Goal: Task Accomplishment & Management: Complete application form

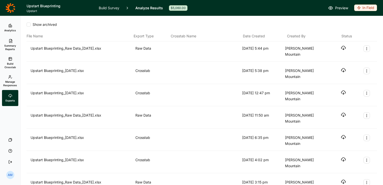
click at [9, 82] on span "Manage Responses" at bounding box center [10, 83] width 14 height 7
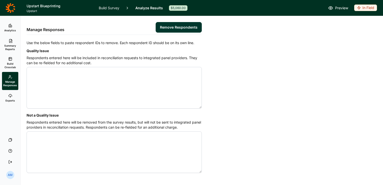
click at [58, 70] on textarea "Quality Issue" at bounding box center [114, 88] width 175 height 42
paste textarea "4600203 4601673 4602363 4603170 4604541 4604675 4605492 4605512 4605936 4607066…"
type textarea "4606030 4606115 4606133 4606211 4607010 4607038 4607039 4607096 4607151 4607197…"
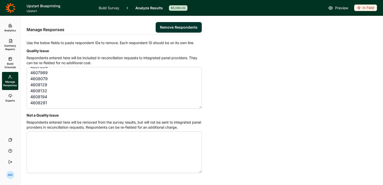
click at [180, 25] on button "Remove Respondents" at bounding box center [179, 27] width 46 height 11
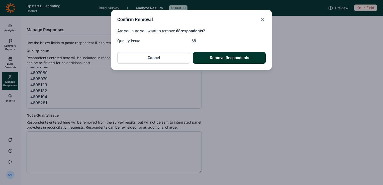
click at [222, 59] on button "Remove Respondents" at bounding box center [229, 58] width 73 height 12
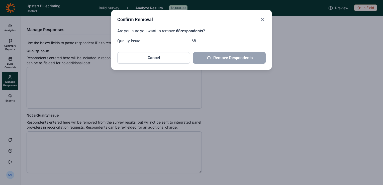
scroll to position [0, 0]
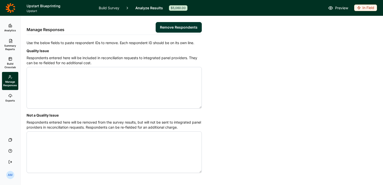
click at [9, 26] on use at bounding box center [10, 25] width 3 height 3
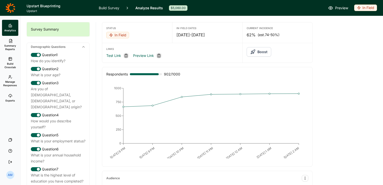
click at [11, 61] on link "Build Crosstab" at bounding box center [10, 63] width 16 height 18
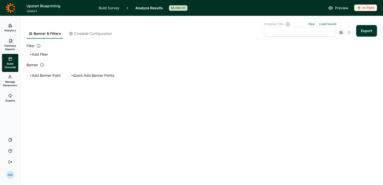
click at [371, 34] on button "Export" at bounding box center [366, 31] width 21 height 12
click at [12, 98] on link "Exports" at bounding box center [10, 98] width 16 height 16
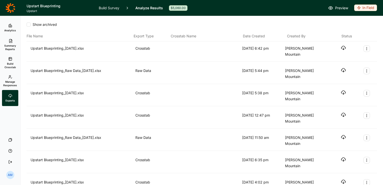
click at [341, 49] on icon "button" at bounding box center [343, 47] width 5 height 5
click at [110, 9] on link "Build Survey" at bounding box center [109, 8] width 21 height 16
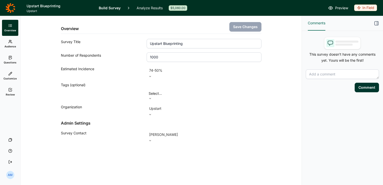
click at [11, 59] on use at bounding box center [10, 57] width 3 height 3
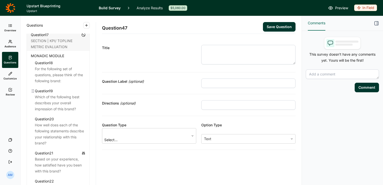
scroll to position [712, 0]
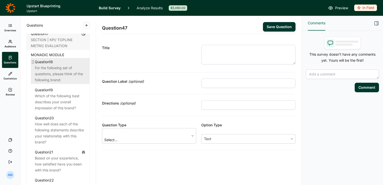
click at [58, 83] on div "For the following set of questions, please think of the following brand:" at bounding box center [60, 74] width 51 height 18
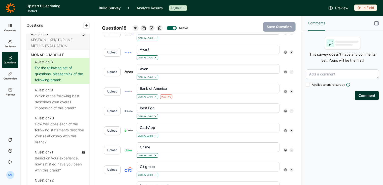
scroll to position [259, 0]
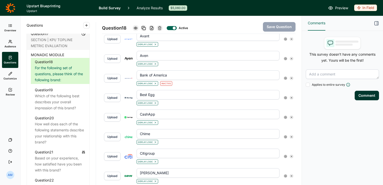
click at [284, 116] on icon at bounding box center [285, 117] width 3 height 3
click at [286, 139] on div at bounding box center [286, 138] width 3 height 3
click at [284, 138] on input "Is Active" at bounding box center [284, 138] width 0 height 0
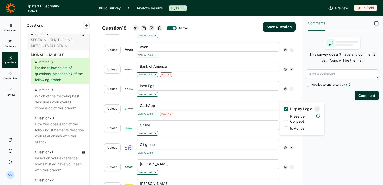
scroll to position [269, 0]
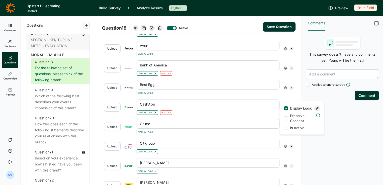
click at [269, 126] on div "Upload Chime Display Logic" at bounding box center [198, 127] width 193 height 20
click at [284, 125] on icon at bounding box center [285, 126] width 3 height 3
click at [286, 148] on div at bounding box center [286, 147] width 3 height 3
click at [284, 147] on input "Is Active" at bounding box center [284, 147] width 0 height 0
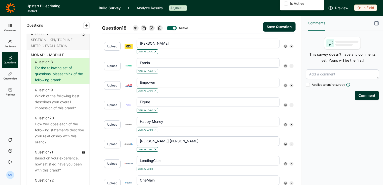
scroll to position [413, 0]
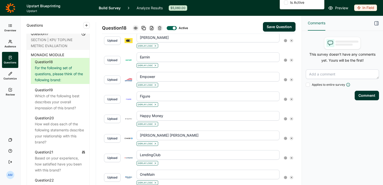
click at [284, 137] on icon at bounding box center [285, 138] width 3 height 3
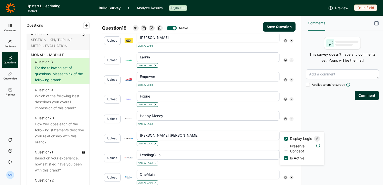
click at [286, 159] on div at bounding box center [286, 158] width 3 height 3
click at [284, 158] on input "Is Active" at bounding box center [284, 158] width 0 height 0
click at [276, 28] on button "Save Question" at bounding box center [279, 27] width 33 height 10
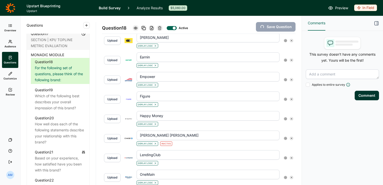
type input "[PERSON_NAME] Fargo"
type input "Upstart"
type input "Upgrade"
type input "SoFi"
type input "Prosper"
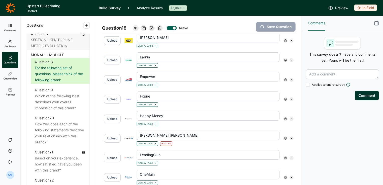
type input "OneMain"
type input "LendingClub"
type input "[PERSON_NAME] [PERSON_NAME]"
type input "Happy Money"
type input "Figure"
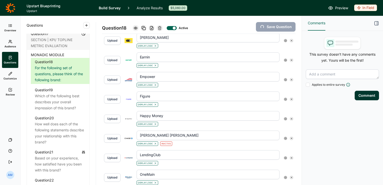
type input "Empower"
type input "Earnin"
type input "[PERSON_NAME]"
type input "Citigroup"
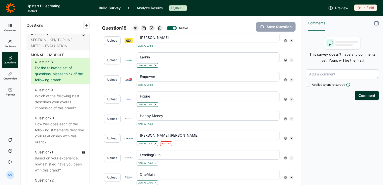
type input "Chime"
type input "CashApp"
type input "Best Egg"
type input "Bank of America"
type input "Aven"
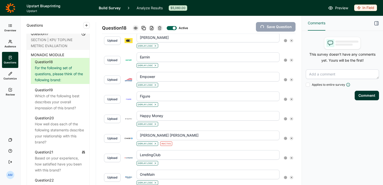
type input "Avant"
type input "Affirm"
type input "Klarna"
type input "Rocket Mortgage"
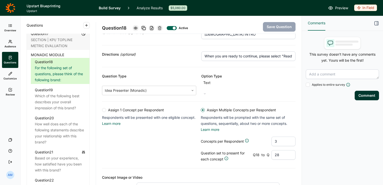
scroll to position [0, 0]
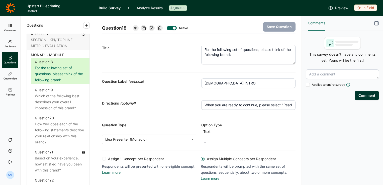
click at [13, 26] on link "Overview" at bounding box center [10, 28] width 16 height 16
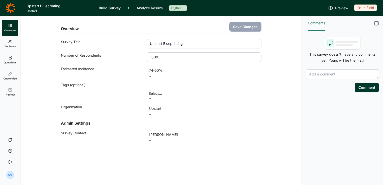
click at [143, 9] on link "Analyze Results" at bounding box center [150, 8] width 26 height 16
